Goal: Transaction & Acquisition: Subscribe to service/newsletter

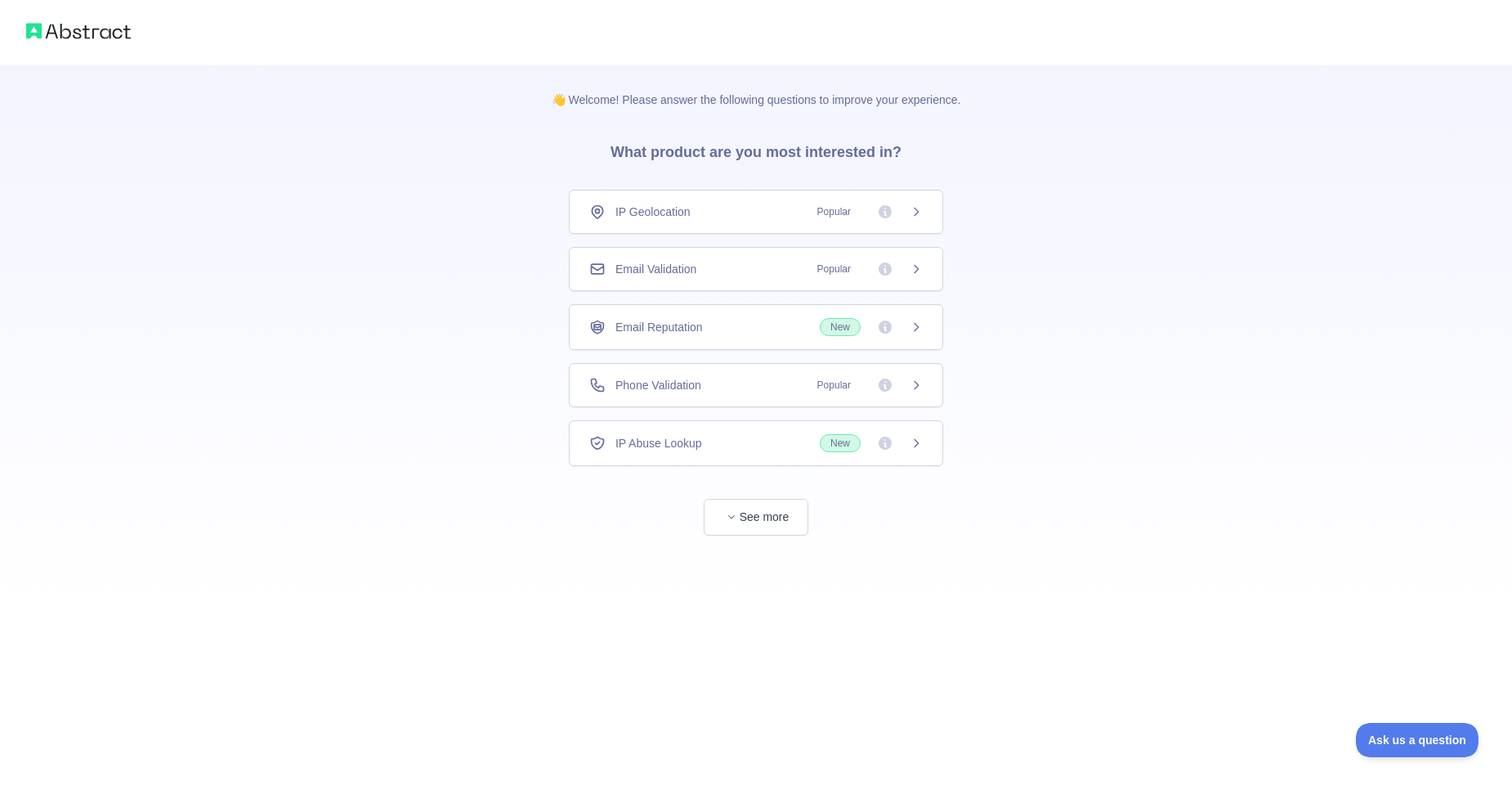
click at [660, 218] on span "IP Geolocation" at bounding box center [654, 212] width 76 height 16
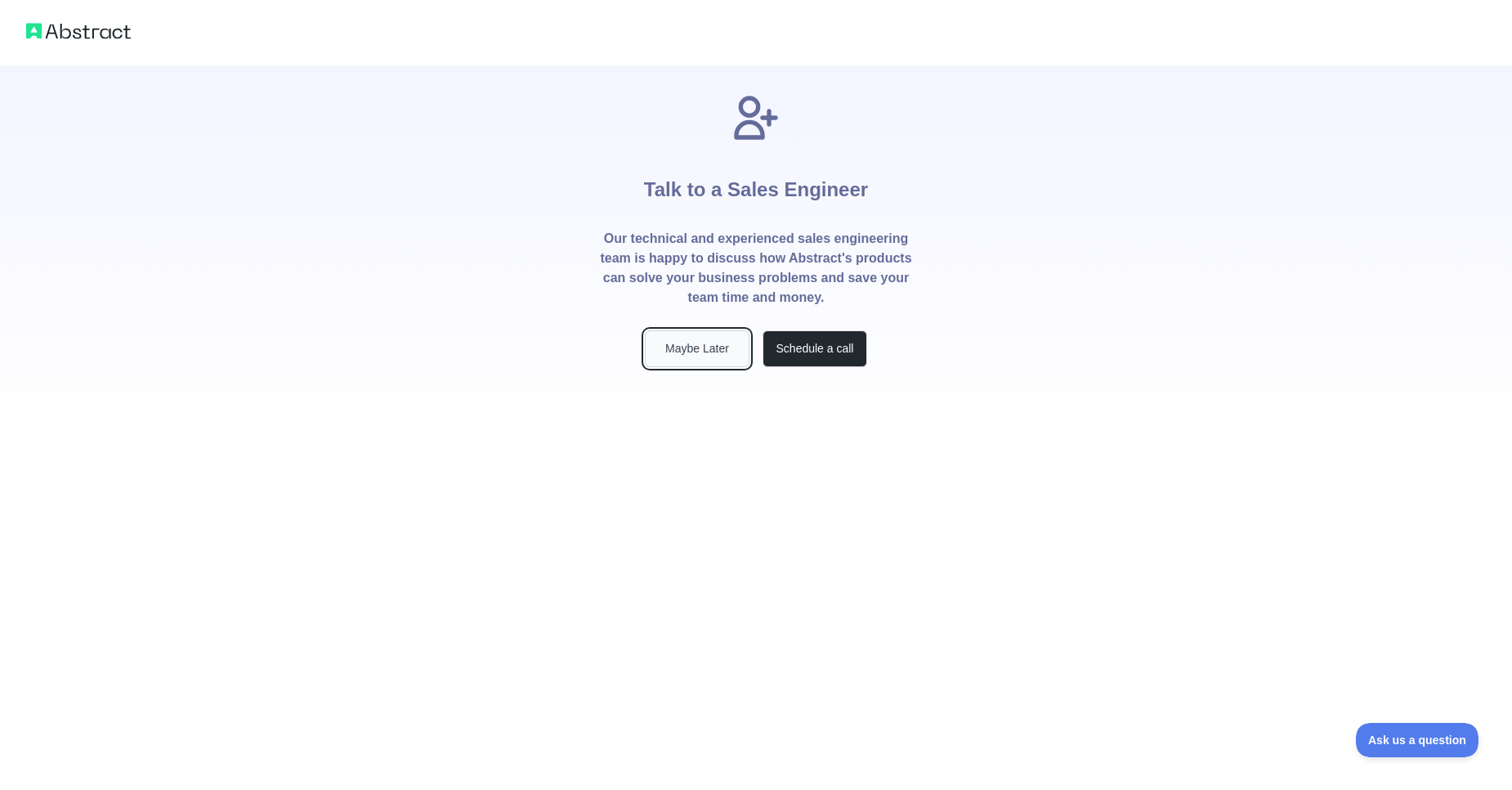
click at [699, 346] on button "Maybe Later" at bounding box center [696, 348] width 104 height 37
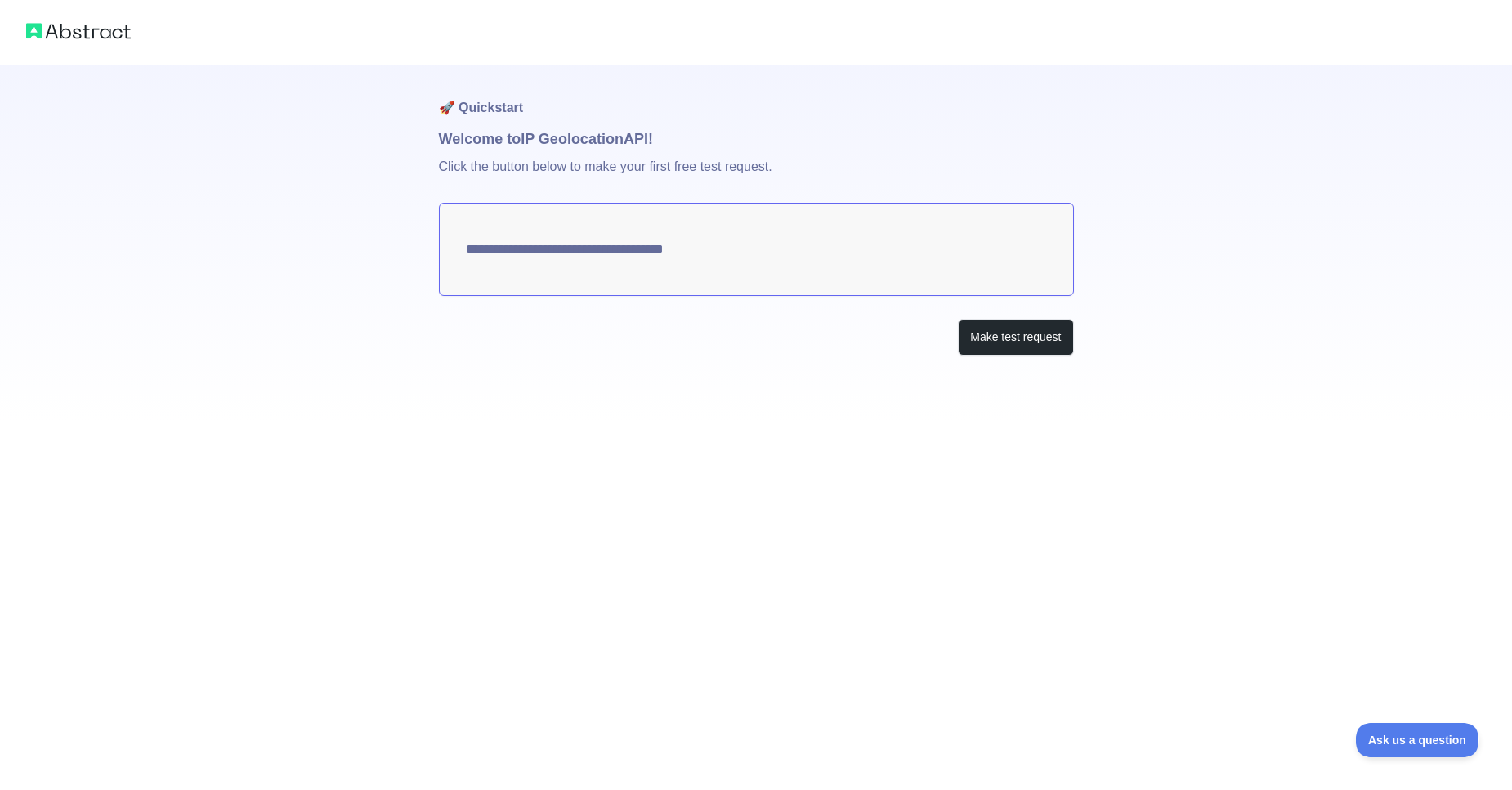
type textarea "**********"
click at [1017, 344] on button "Make test request" at bounding box center [1015, 337] width 115 height 37
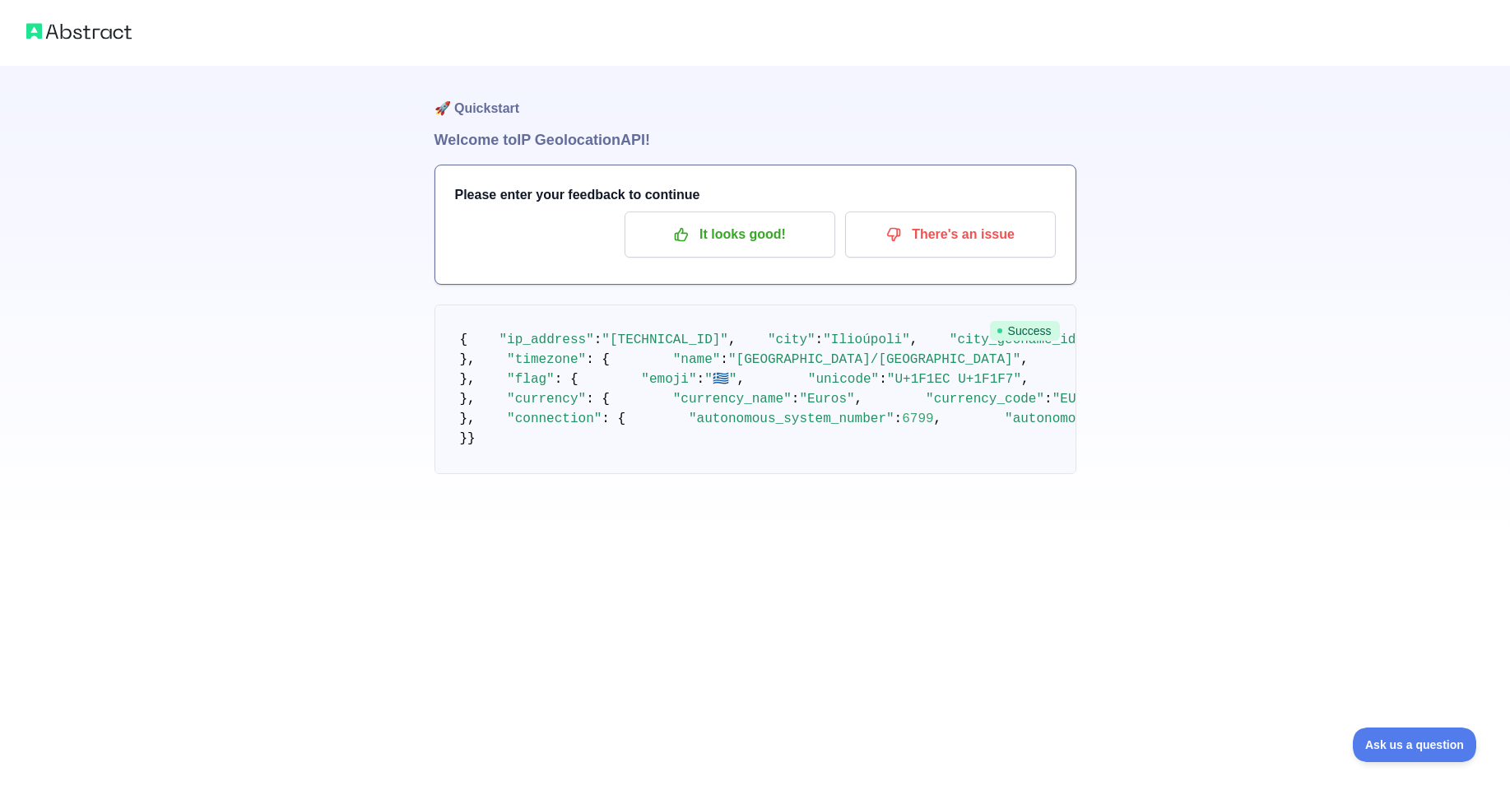
click at [97, 31] on img at bounding box center [78, 31] width 105 height 23
click at [95, 31] on img at bounding box center [78, 31] width 105 height 23
click at [118, 43] on div at bounding box center [755, 33] width 1510 height 66
click at [105, 30] on img at bounding box center [78, 31] width 105 height 23
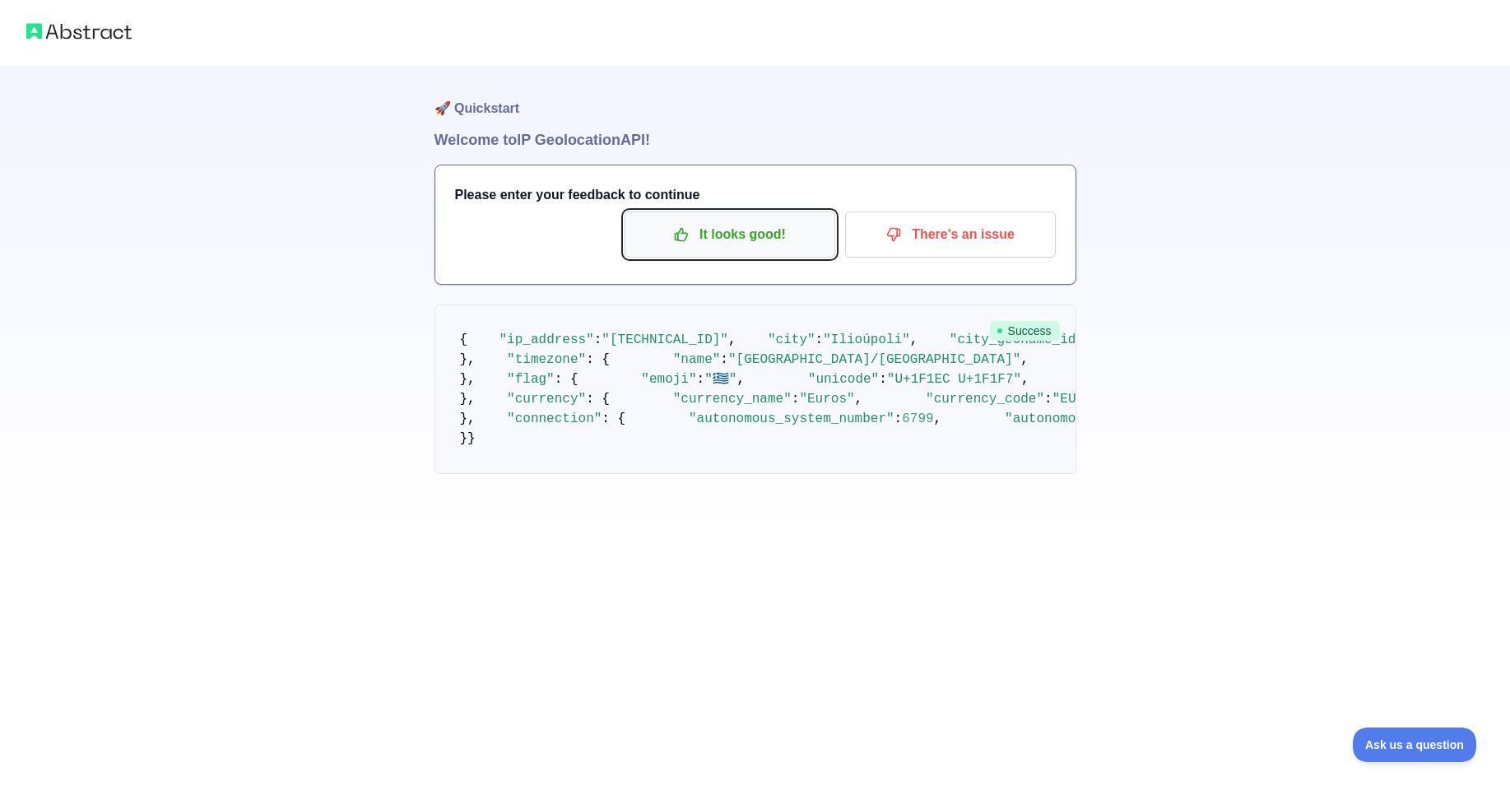
click at [768, 235] on p "It looks good!" at bounding box center [730, 235] width 186 height 28
